Goal: Transaction & Acquisition: Purchase product/service

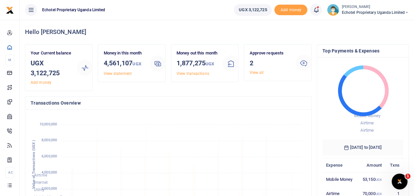
click at [274, 59] on h3 "2" at bounding box center [269, 63] width 41 height 10
click at [257, 72] on link "View all" at bounding box center [256, 72] width 14 height 5
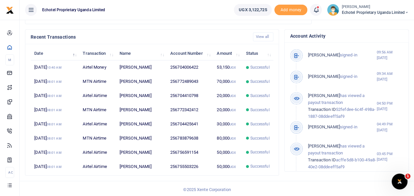
scroll to position [40, 0]
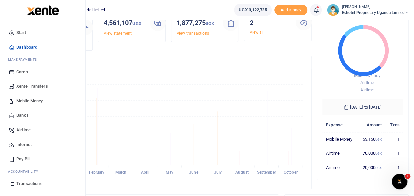
click at [26, 184] on span "Transactions" at bounding box center [28, 183] width 25 height 7
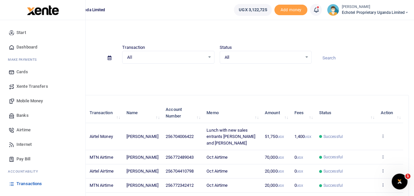
click at [28, 102] on span "Mobile Money" at bounding box center [29, 101] width 26 height 7
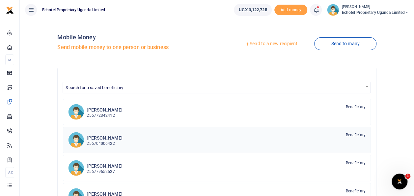
click at [98, 141] on p "256704006422" at bounding box center [105, 143] width 36 height 6
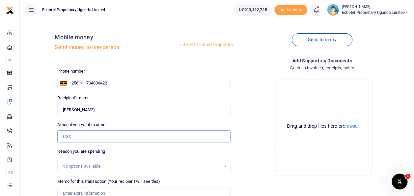
click at [80, 136] on input "Amount you want to send" at bounding box center [143, 136] width 173 height 13
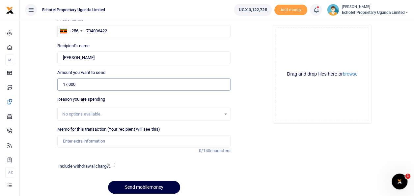
scroll to position [66, 0]
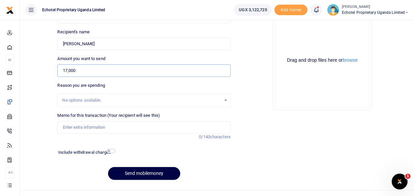
type input "17,000"
click at [74, 124] on input "Memo for this transaction (Your recipient will see this)" at bounding box center [143, 127] width 173 height 13
type input "Top up lunch with new sales entrants Samule and Claire"
click at [110, 152] on input "checkbox" at bounding box center [111, 151] width 9 height 4
checkbox input "true"
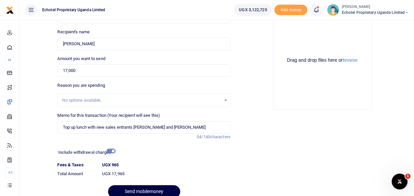
scroll to position [95, 0]
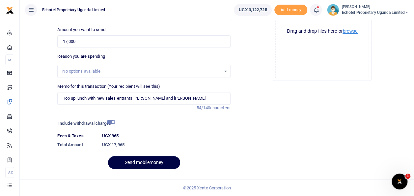
click at [349, 30] on button "browse" at bounding box center [350, 31] width 15 height 5
click at [149, 159] on button "Send mobilemoney" at bounding box center [144, 162] width 72 height 13
